Goal: Obtain resource: Download file/media

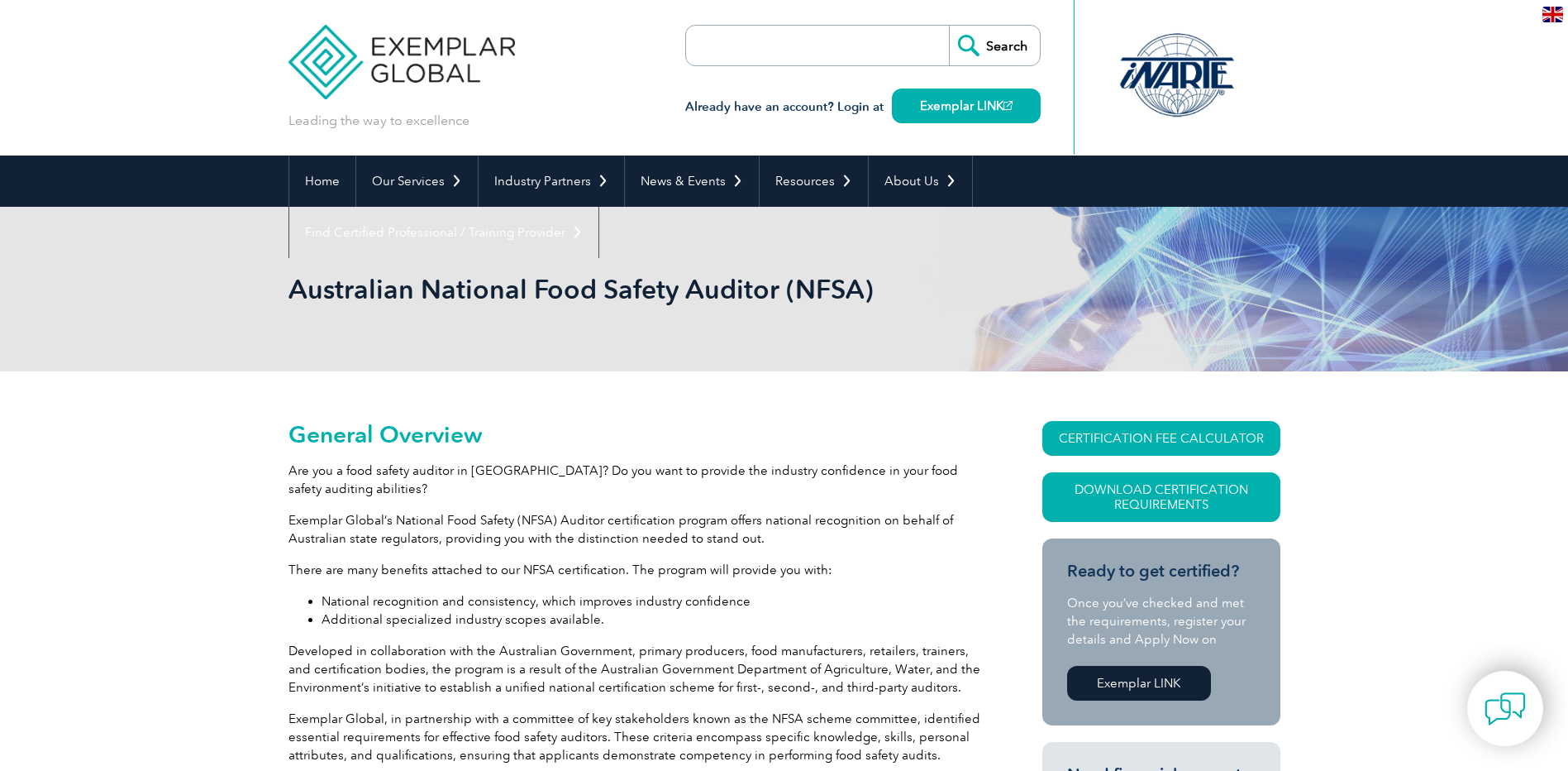
click at [1226, 473] on link "Download Certification Requirements" at bounding box center [1161, 498] width 238 height 50
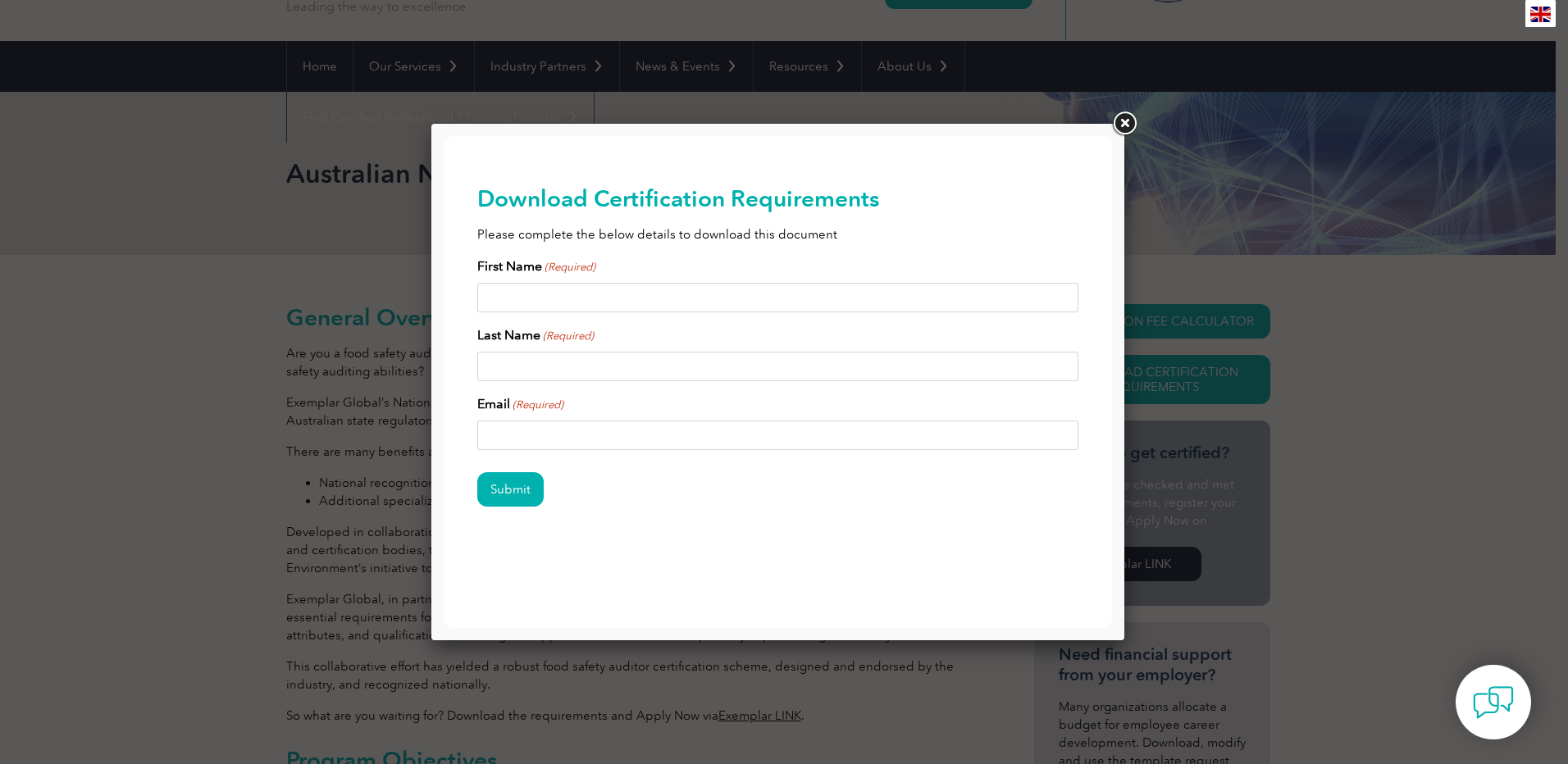
click at [1121, 124] on link at bounding box center [1124, 124] width 30 height 30
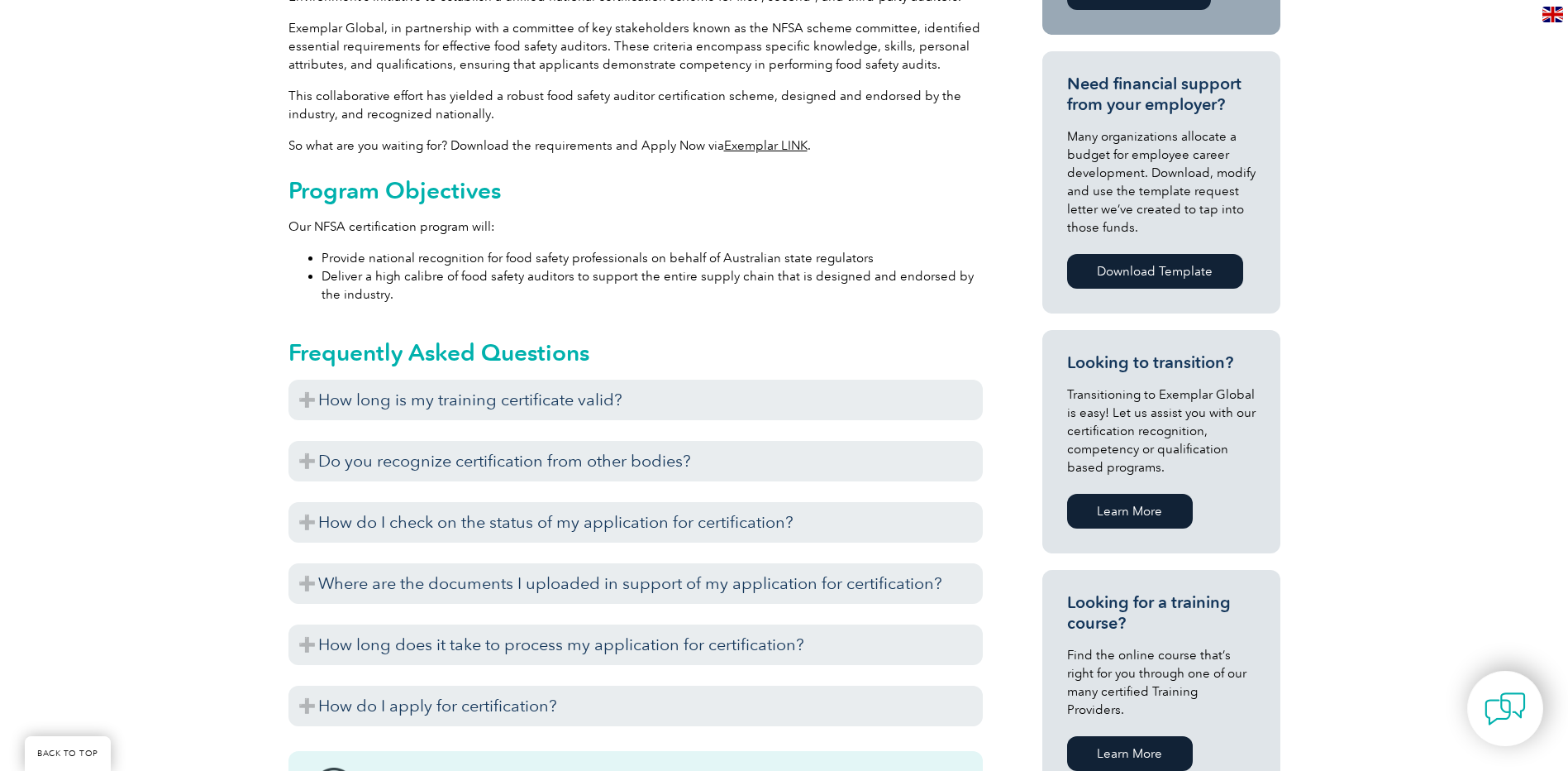
scroll to position [693, 0]
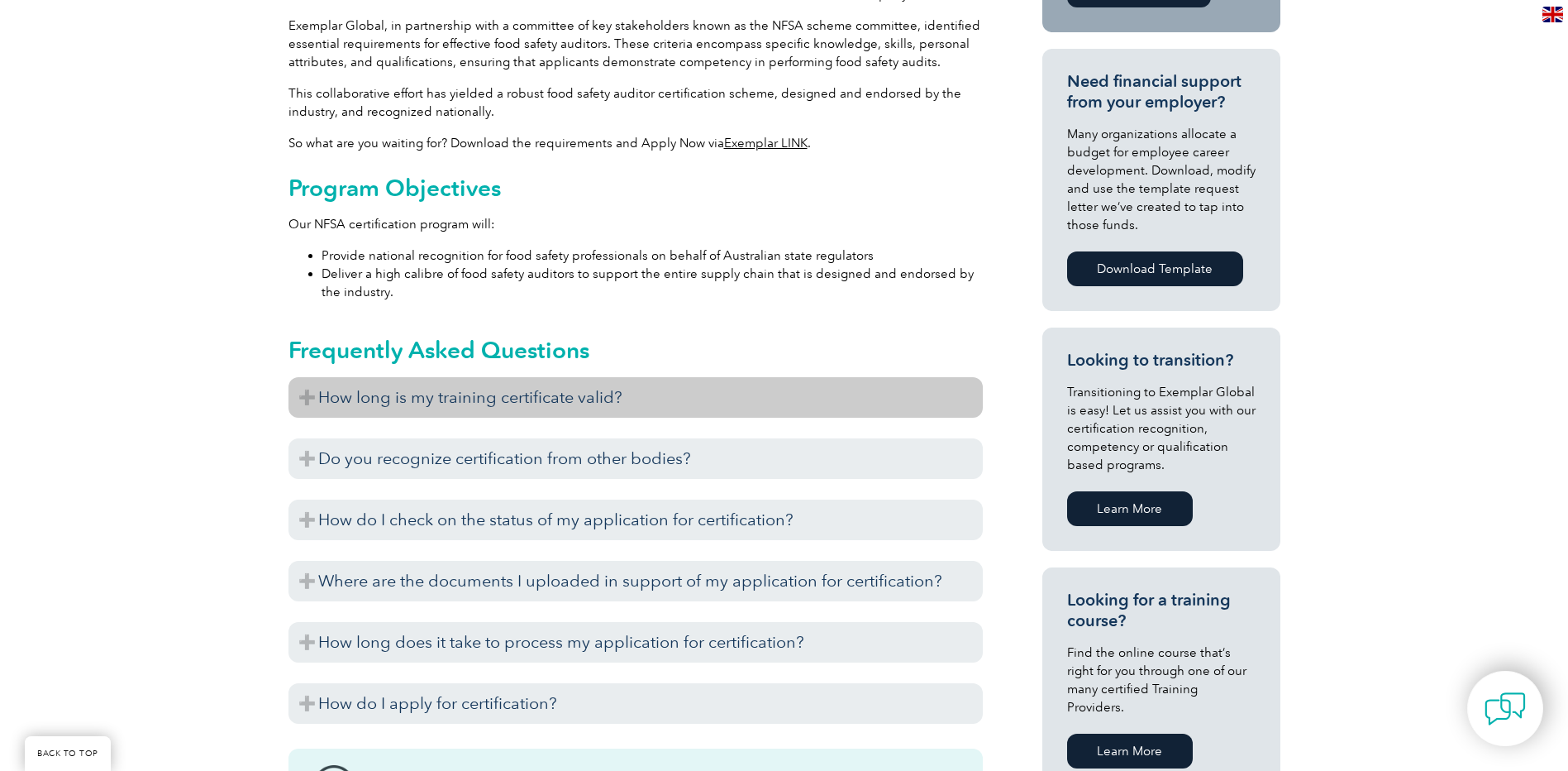
click at [846, 398] on h3 "How long is my training certificate valid?" at bounding box center [636, 397] width 695 height 41
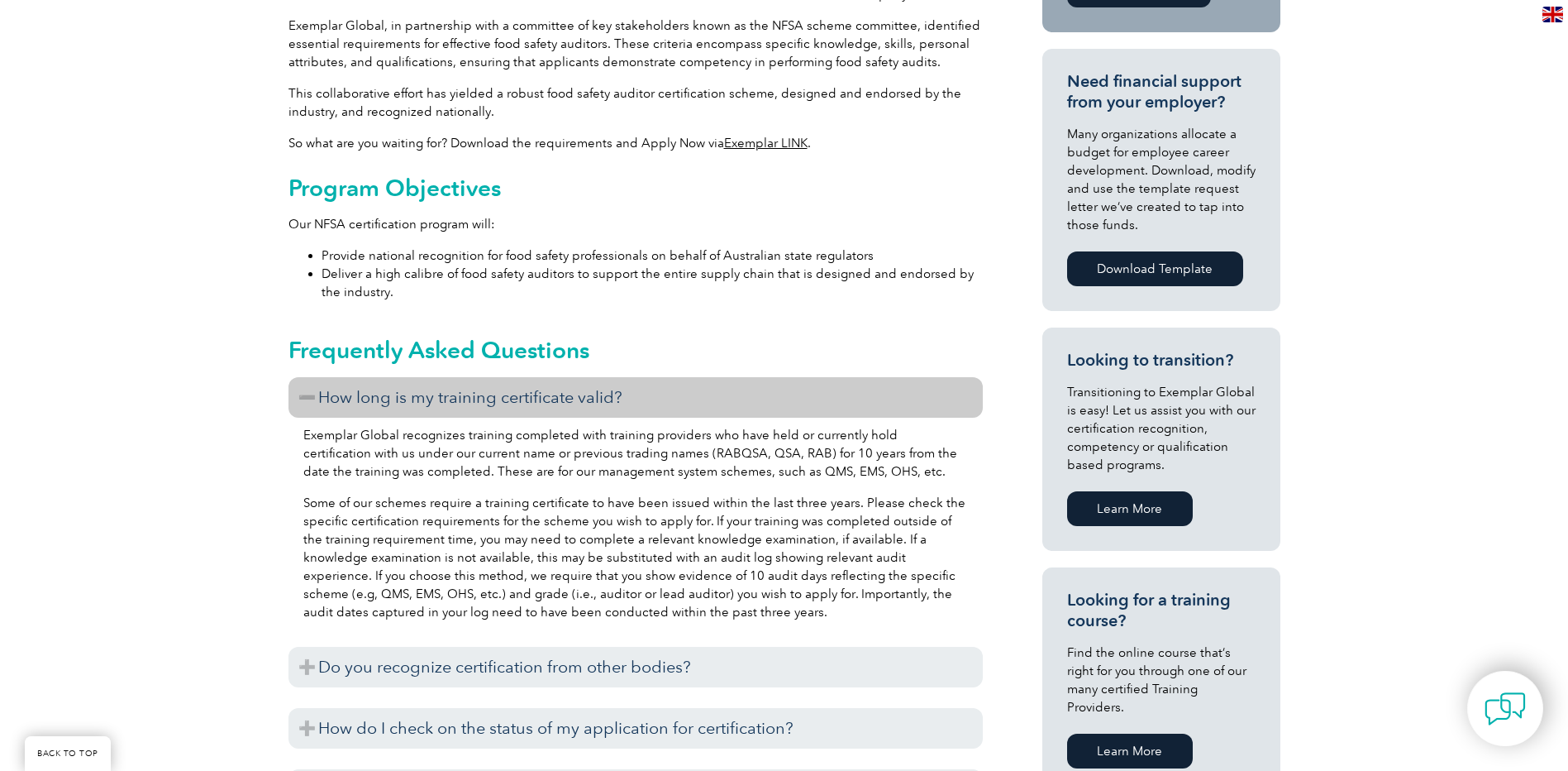
click at [846, 398] on h3 "How long is my training certificate valid?" at bounding box center [636, 397] width 695 height 41
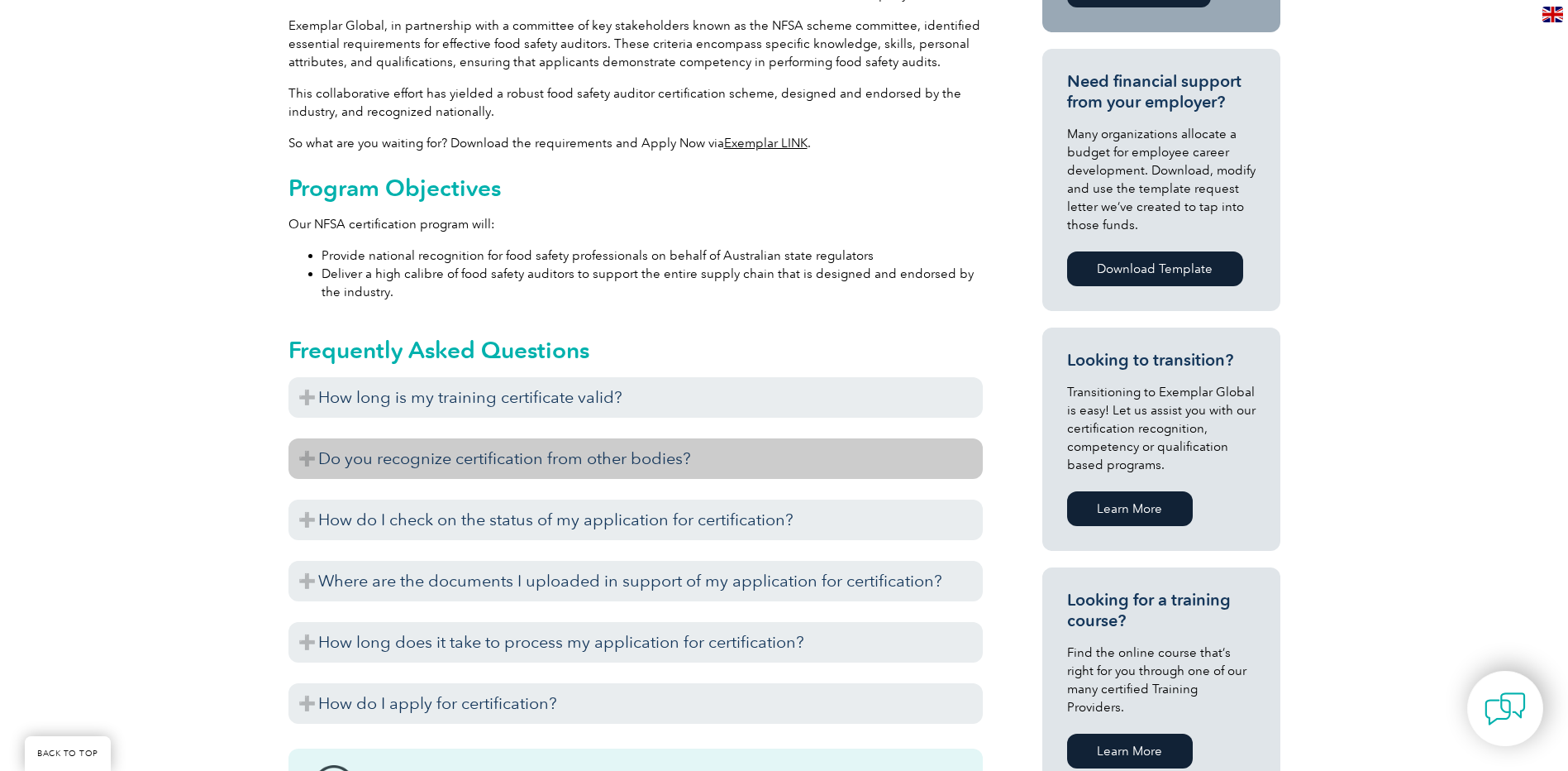
click at [839, 448] on h3 "Do you recognize certification from other bodies?" at bounding box center [636, 458] width 695 height 41
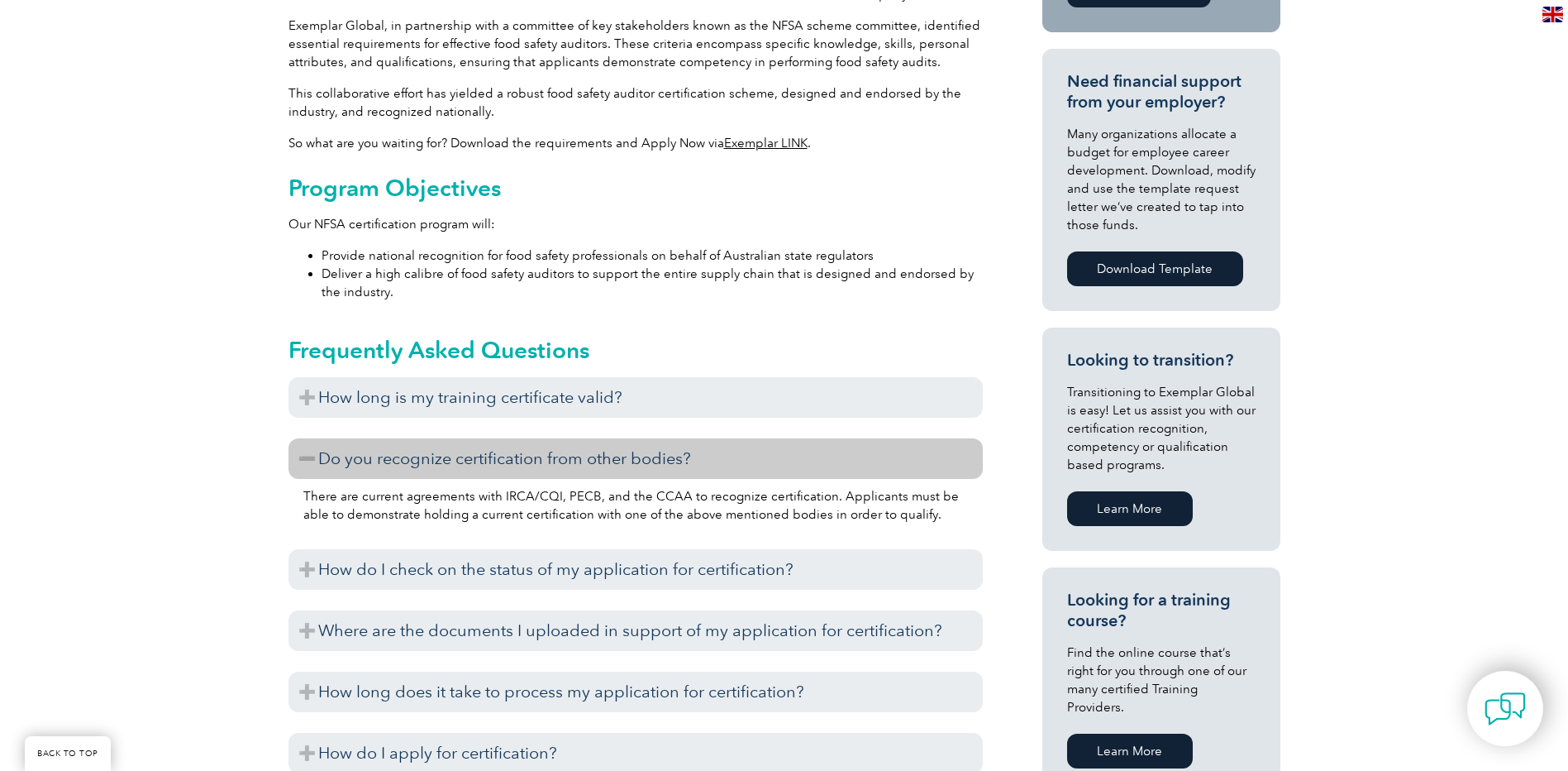
click at [839, 448] on h3 "Do you recognize certification from other bodies?" at bounding box center [636, 458] width 695 height 41
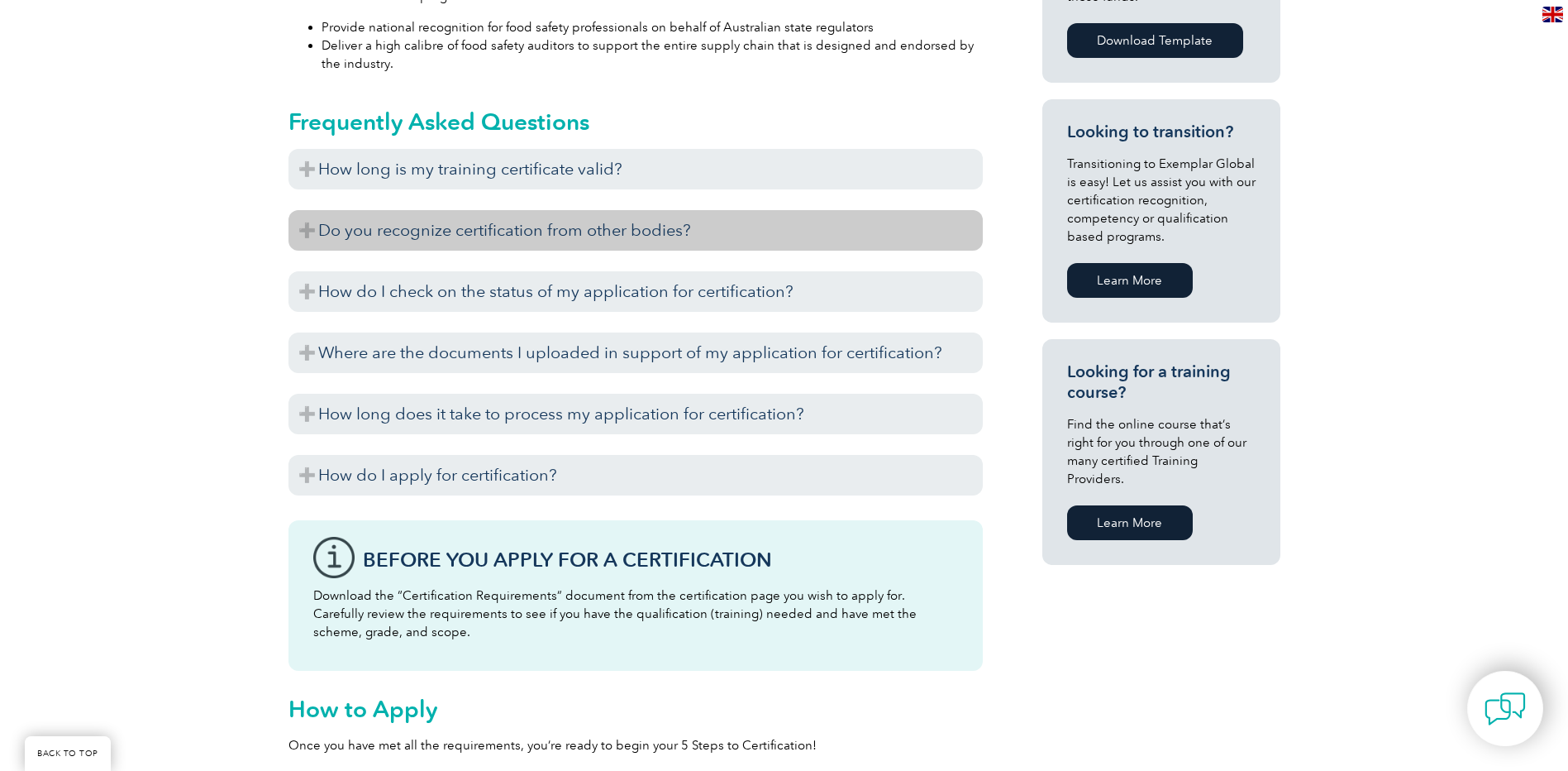
scroll to position [941, 0]
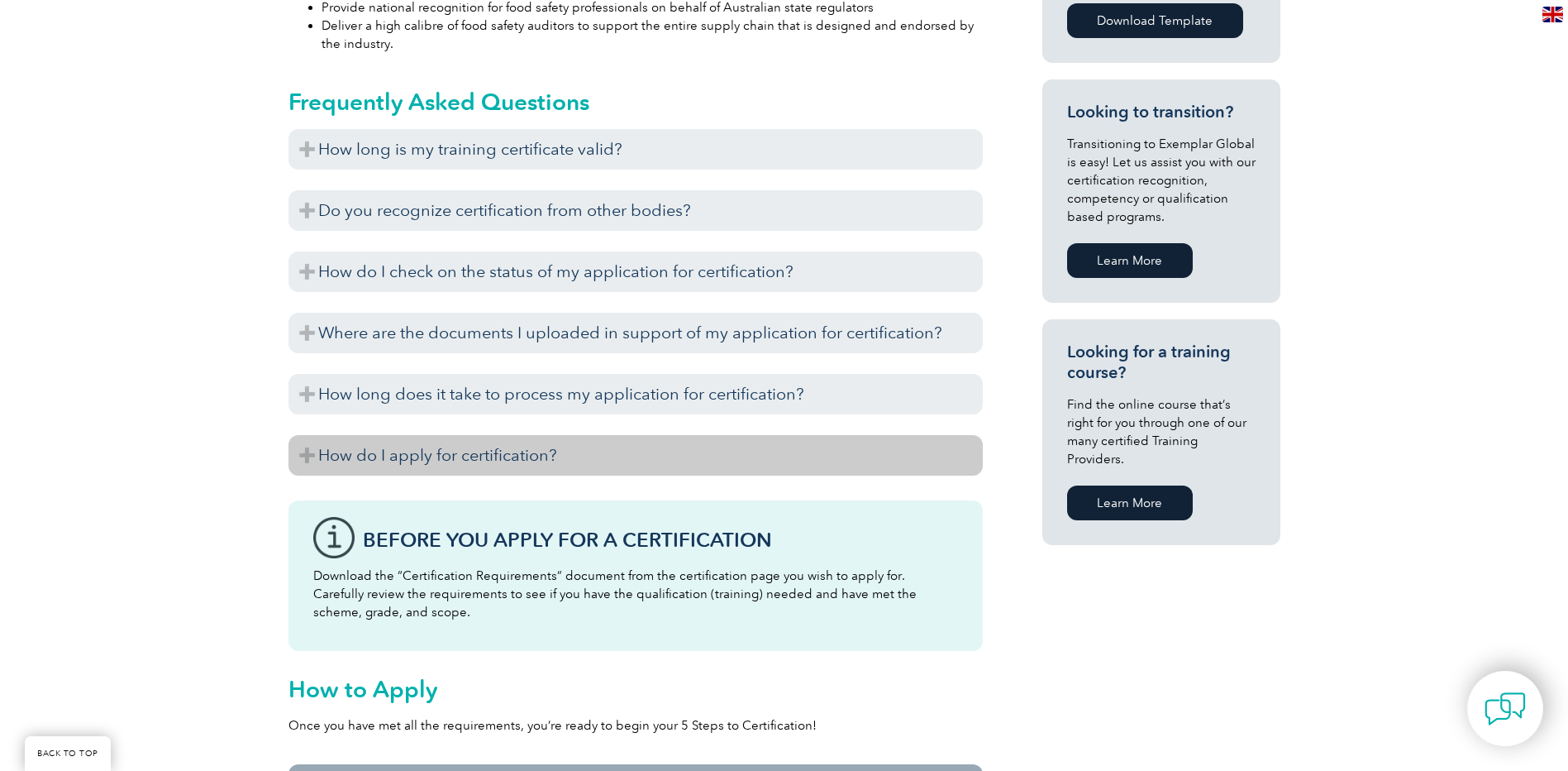
click at [809, 453] on h3 "How do I apply for certification?" at bounding box center [636, 454] width 695 height 41
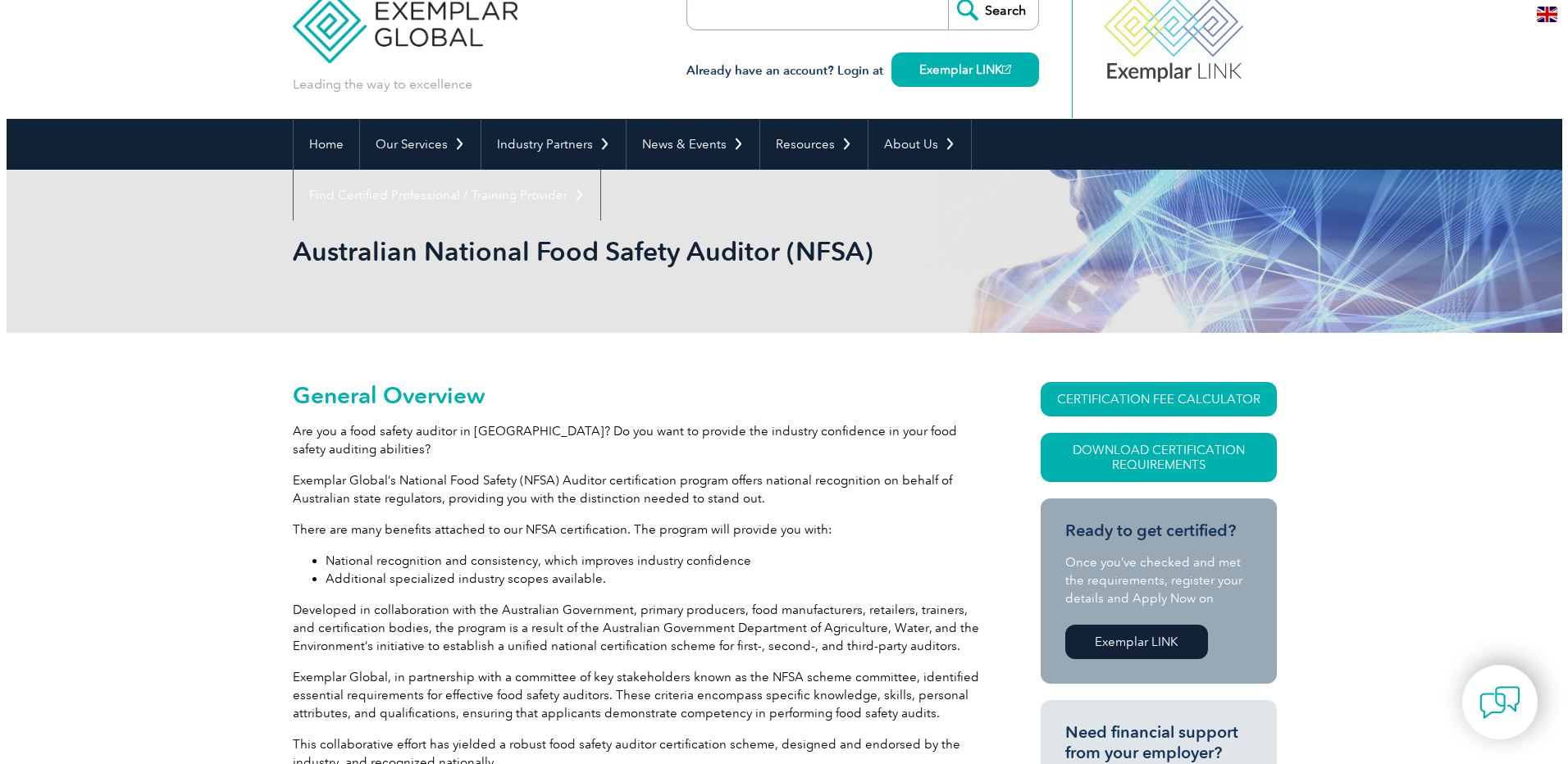
scroll to position [31, 0]
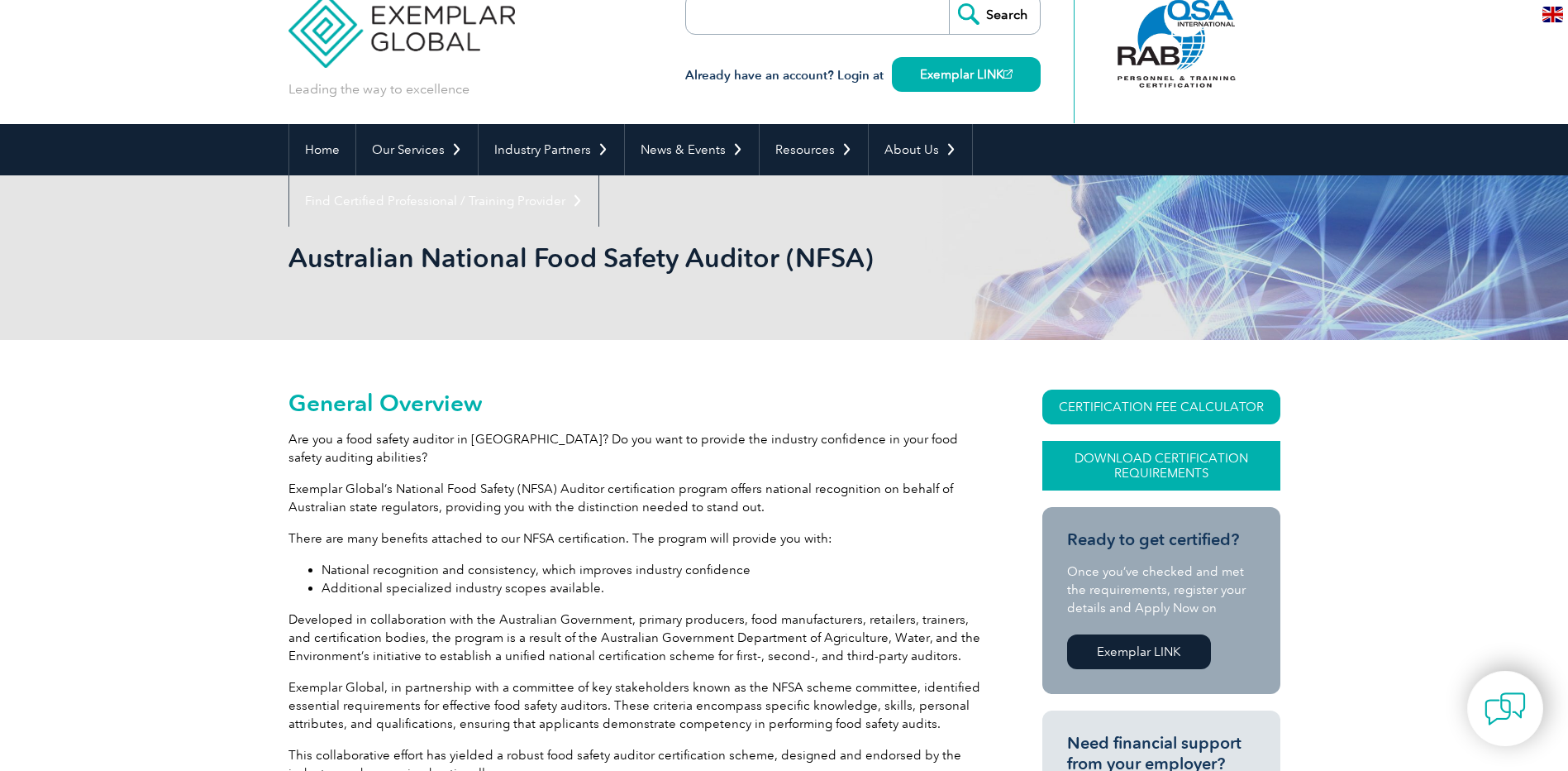
click at [1220, 453] on link "Download Certification Requirements" at bounding box center [1161, 466] width 238 height 50
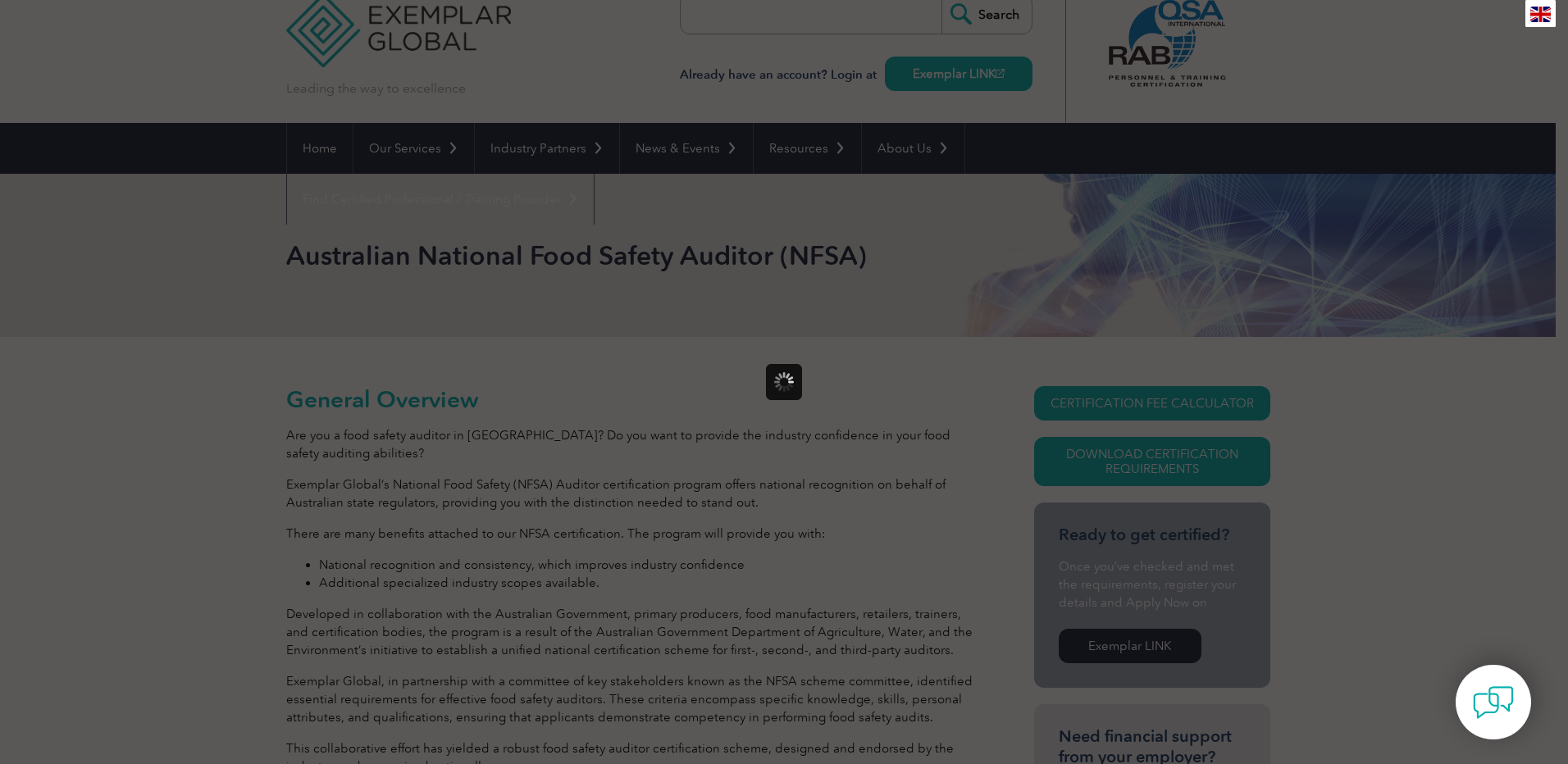
scroll to position [0, 0]
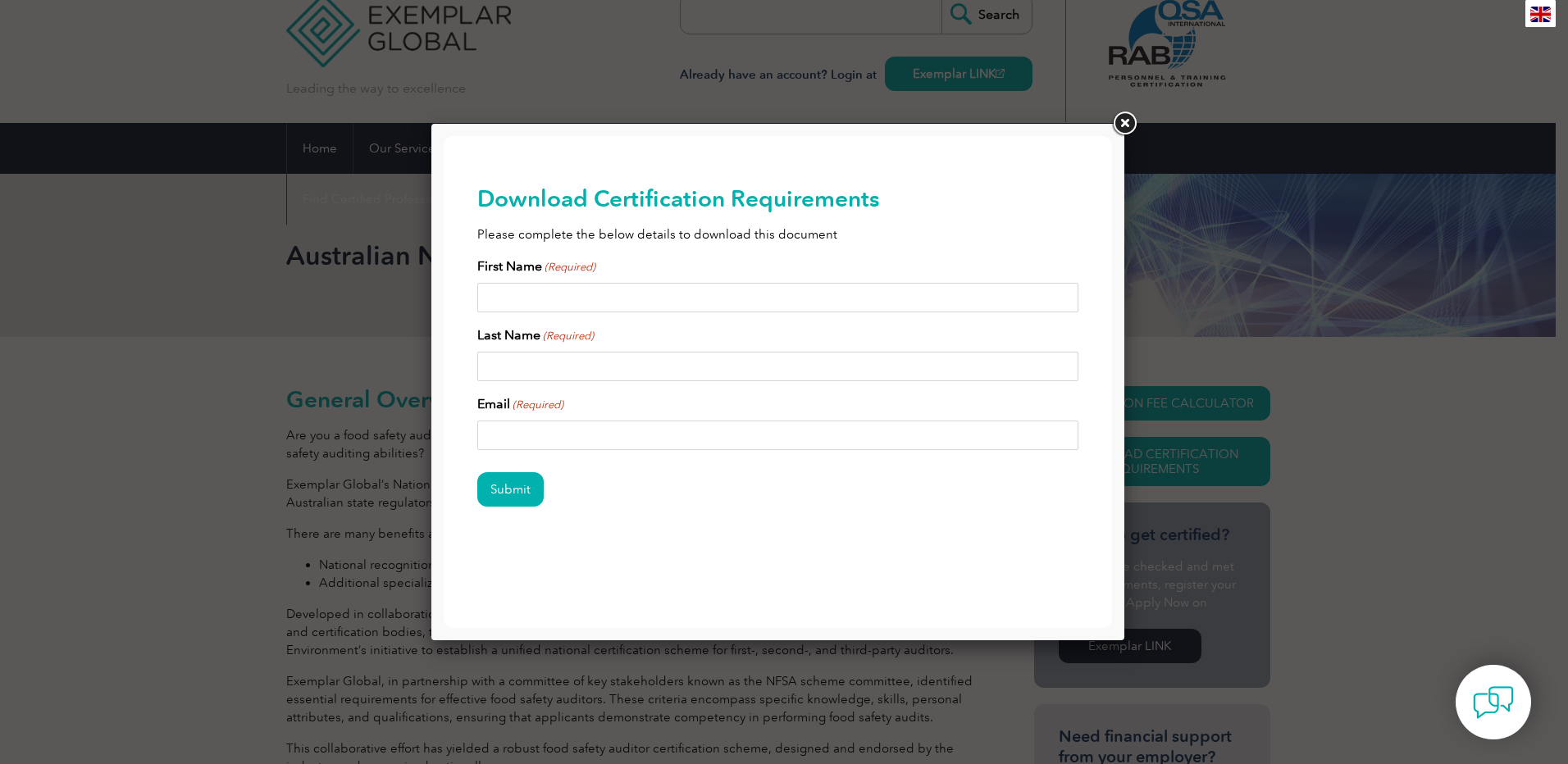
click at [770, 287] on input "First Name (Required)" at bounding box center [778, 297] width 602 height 30
type input "[PERSON_NAME]"
type input "[EMAIL_ADDRESS][DOMAIN_NAME]"
click at [493, 497] on input "Submit" at bounding box center [510, 489] width 67 height 34
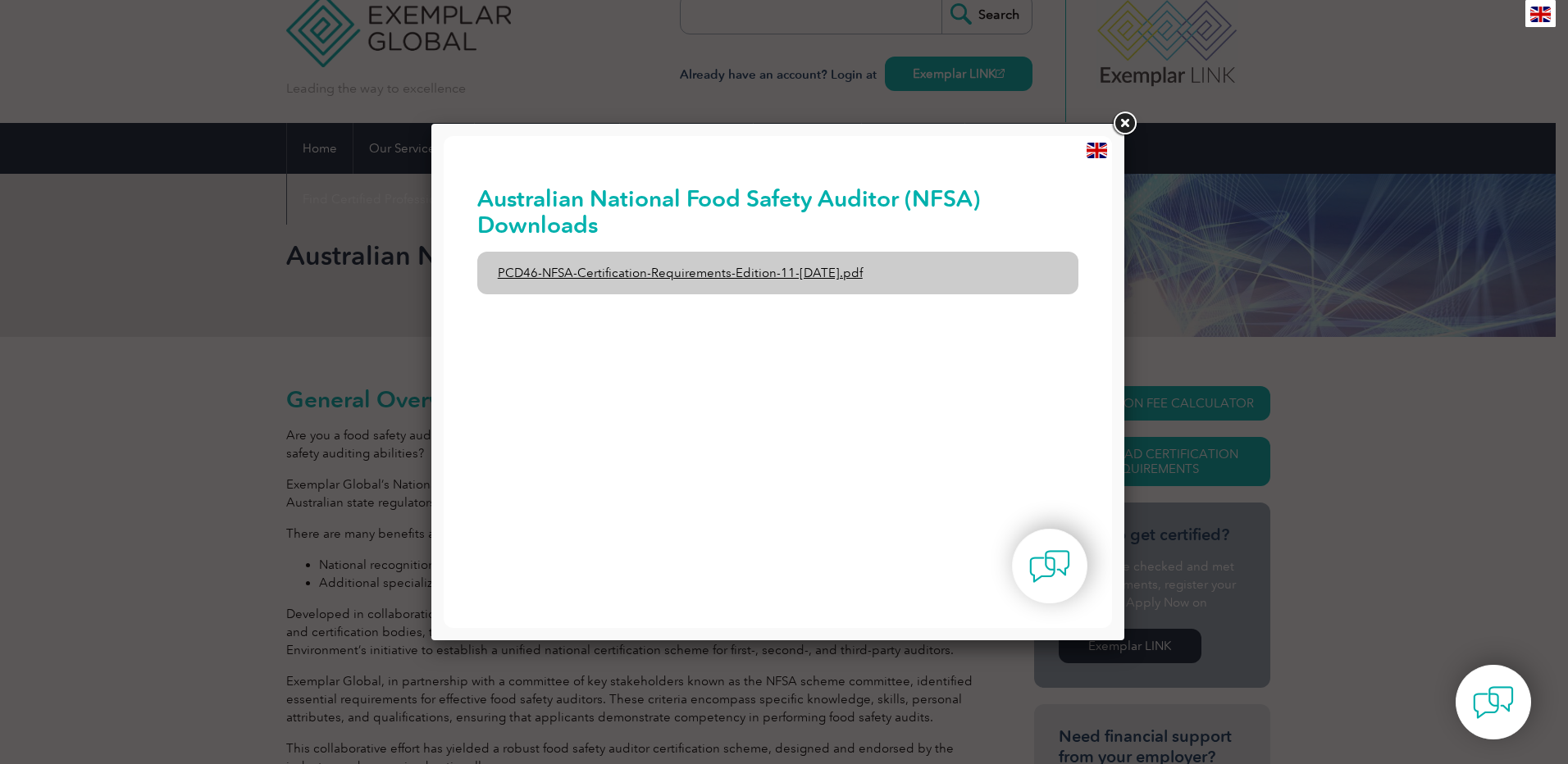
click at [760, 267] on link "PCD46-NFSA-Certification-Requirements-Edition-11-[DATE].pdf" at bounding box center [778, 273] width 602 height 43
